Goal: Ask a question: Seek information or help from site administrators or community

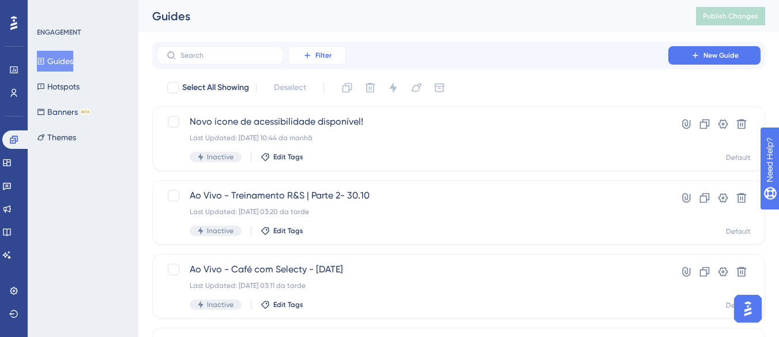
click at [316, 52] on span "Filter" at bounding box center [323, 55] width 16 height 9
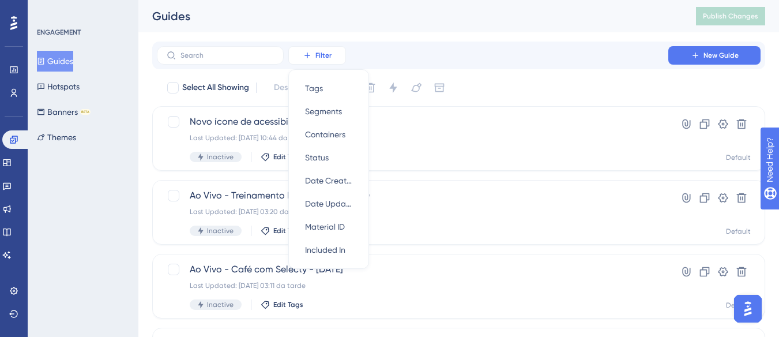
scroll to position [1, 0]
click at [334, 155] on div "Status Status" at bounding box center [328, 156] width 47 height 23
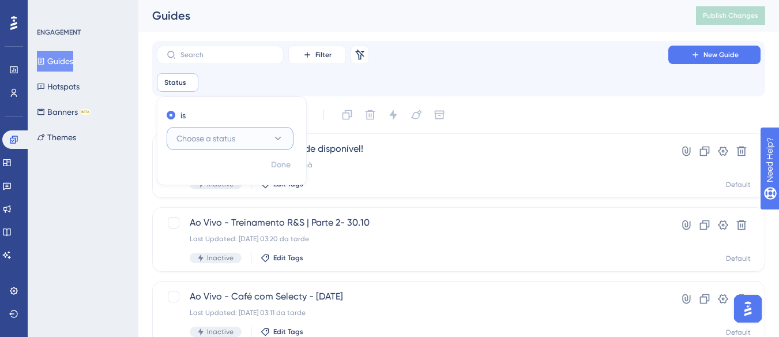
click at [208, 146] on button "Choose a status" at bounding box center [230, 138] width 127 height 23
click at [208, 183] on div "Active Active" at bounding box center [229, 173] width 93 height 23
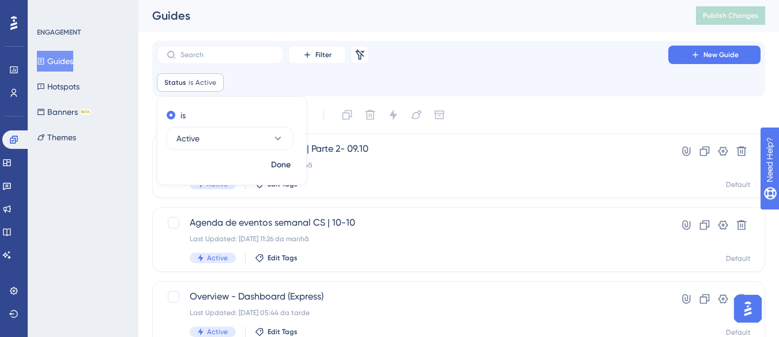
click at [497, 63] on div "Filter Remove Filters New Guide" at bounding box center [459, 55] width 604 height 18
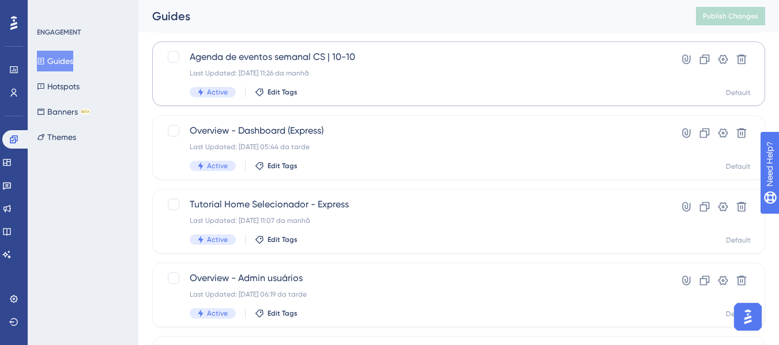
scroll to position [174, 0]
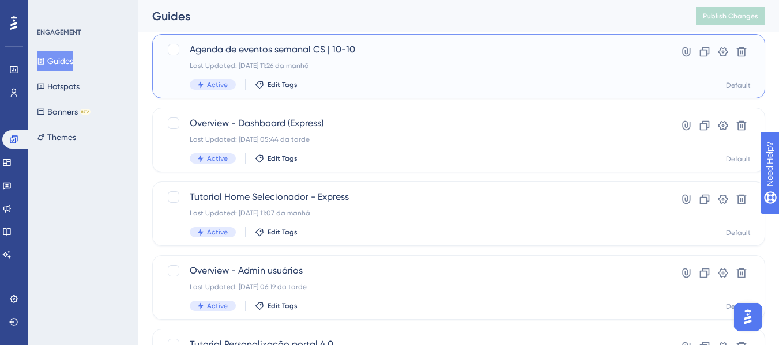
click at [326, 54] on span "Agenda de eventos semanal CS | 10-10" at bounding box center [413, 50] width 446 height 14
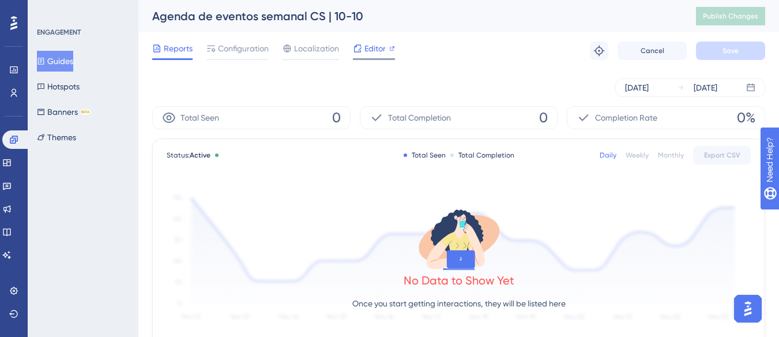
click at [367, 51] on span "Editor" at bounding box center [374, 49] width 21 height 14
click at [373, 50] on span "Editor" at bounding box center [374, 49] width 21 height 14
click at [61, 57] on button "Guides" at bounding box center [55, 61] width 36 height 21
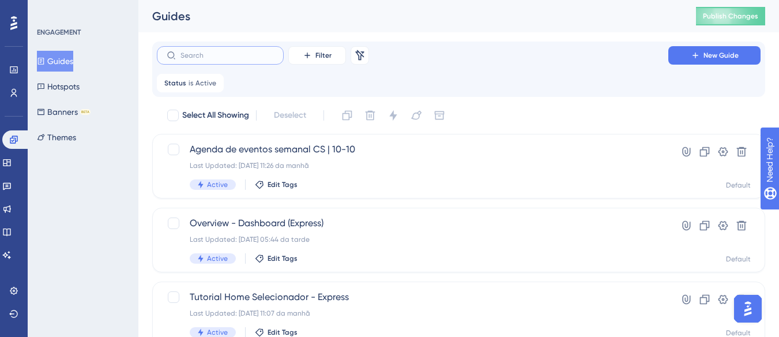
click at [220, 59] on input "text" at bounding box center [226, 55] width 93 height 8
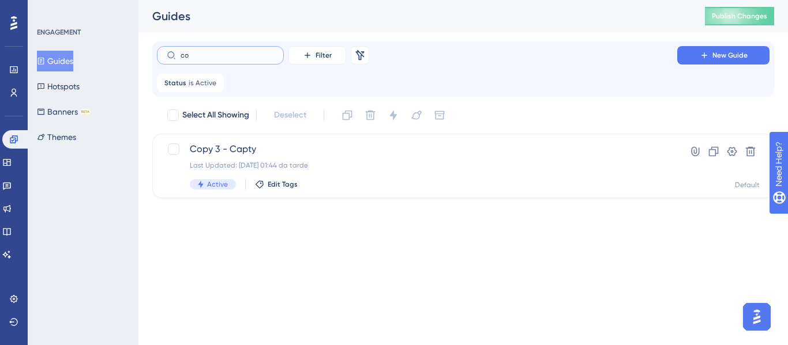
type input "con"
checkbox input "true"
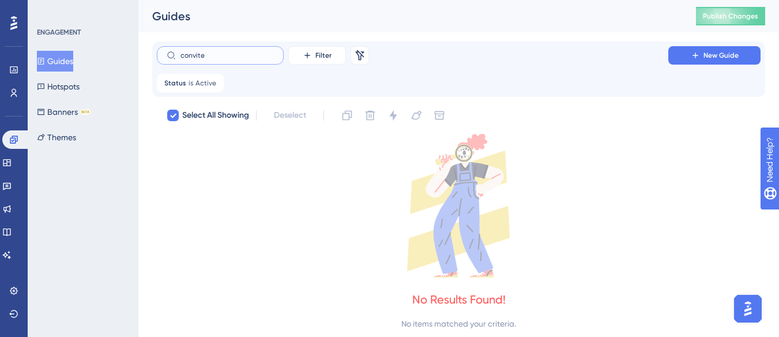
type input "convite"
click at [57, 69] on button "Guides" at bounding box center [55, 61] width 36 height 21
click at [57, 59] on button "Guides" at bounding box center [55, 61] width 36 height 21
drag, startPoint x: 251, startPoint y: 53, endPoint x: 0, endPoint y: 82, distance: 252.6
click at [138, 82] on div "Performance Users Engagement Widgets Feedback Product Updates Knowledge Base AI…" at bounding box center [458, 174] width 641 height 349
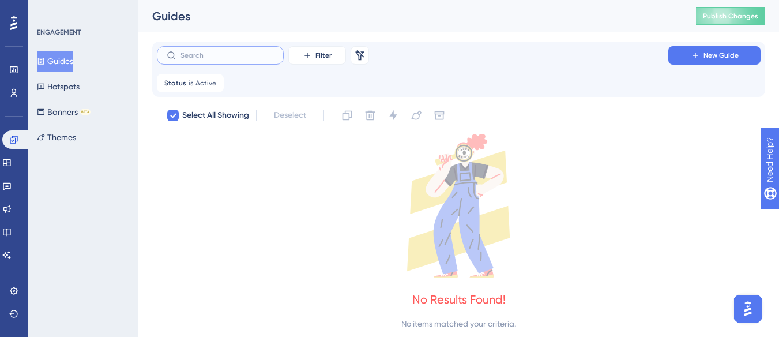
checkbox input "false"
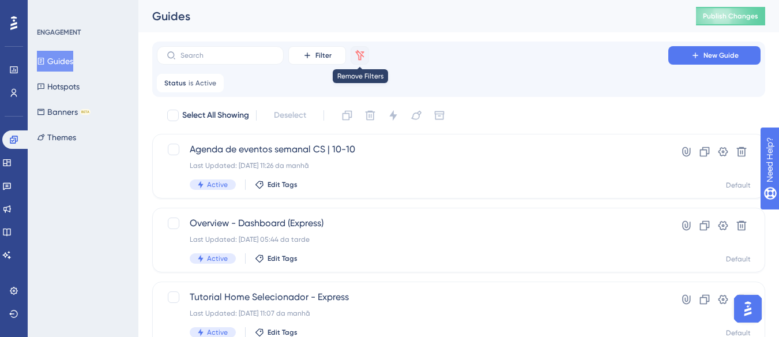
click at [360, 54] on icon at bounding box center [360, 55] width 9 height 10
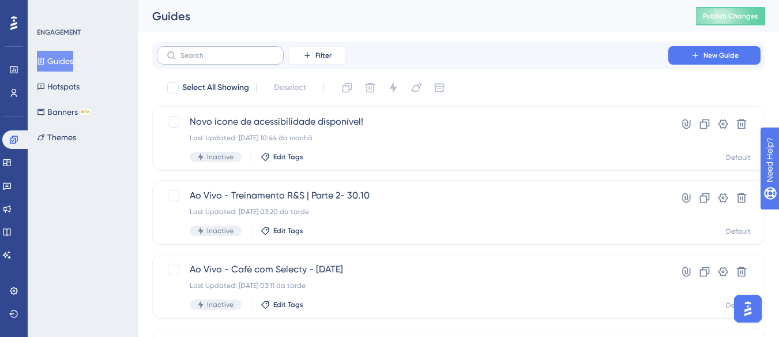
click at [189, 49] on label at bounding box center [220, 55] width 127 height 18
click at [189, 51] on input "text" at bounding box center [226, 55] width 93 height 8
type input "convite"
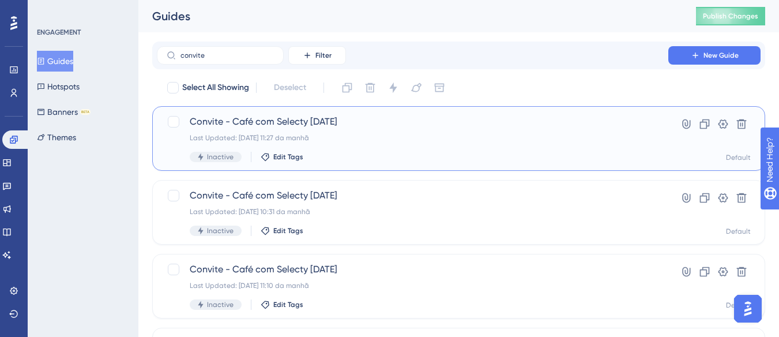
click at [310, 141] on div "Last Updated: [DATE] 11:27 da manhã" at bounding box center [413, 137] width 446 height 9
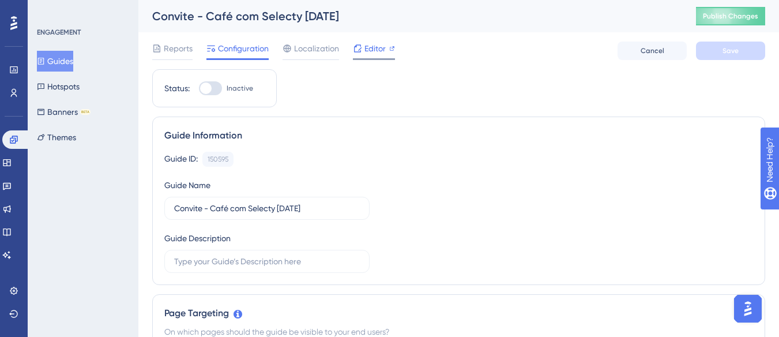
click at [378, 48] on span "Editor" at bounding box center [374, 49] width 21 height 14
click at [742, 311] on img "Open AI Assistant Launcher" at bounding box center [748, 308] width 21 height 21
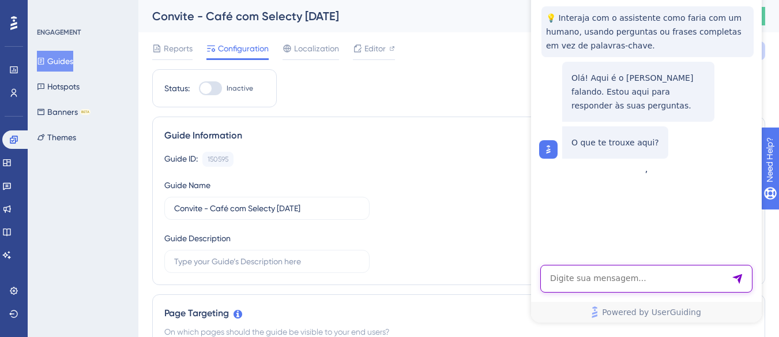
click at [600, 281] on textarea "AI Assistant Text Input" at bounding box center [646, 279] width 212 height 28
type textarea "Olá"
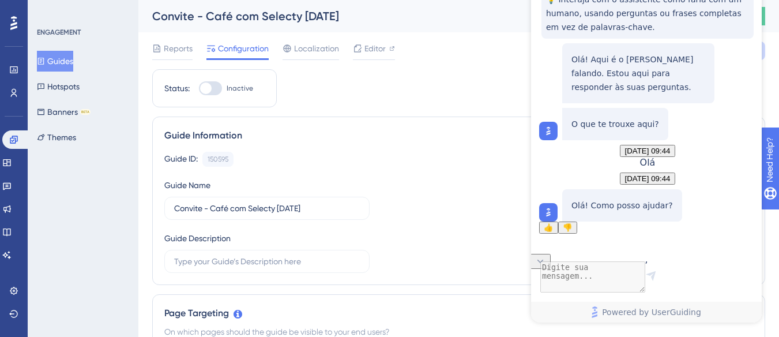
scroll to position [60, 0]
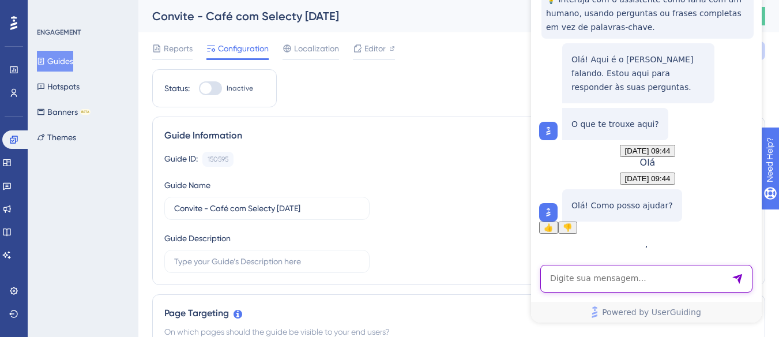
click at [587, 283] on textarea "AI Assistant Text Input" at bounding box center [646, 279] width 212 height 28
click at [559, 283] on textarea "AI Assistant Text Input" at bounding box center [646, 279] width 212 height 28
type textarea "preciso alterar meu plano"
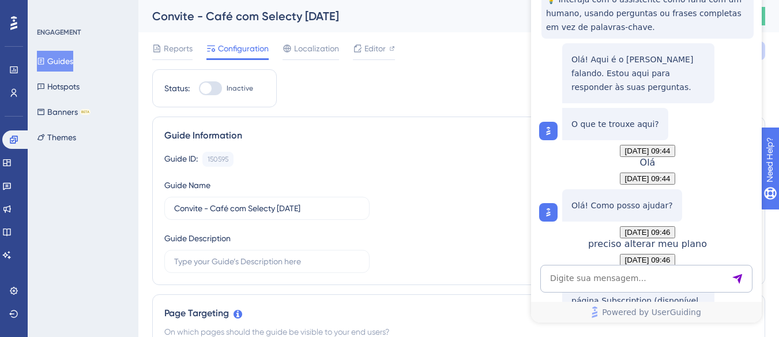
scroll to position [296, 0]
click at [591, 277] on textarea "AI Assistant Text Input" at bounding box center [646, 279] width 212 height 28
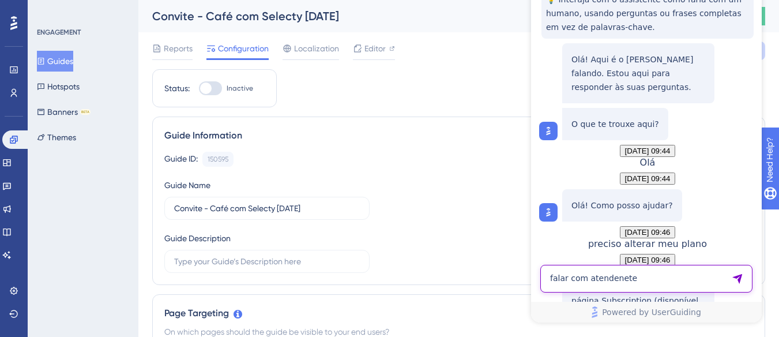
type textarea "falar com atendenete"
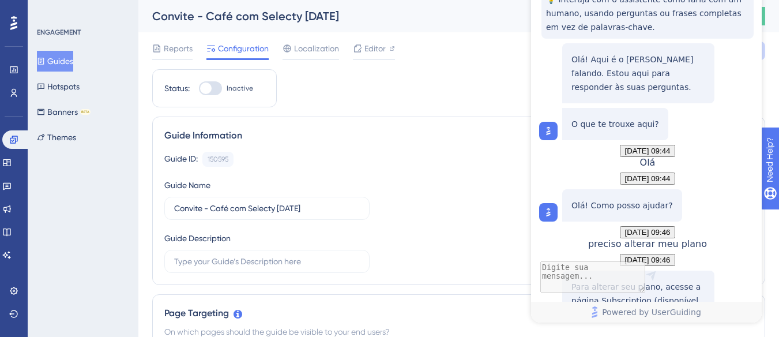
scroll to position [373, 0]
